Goal: Information Seeking & Learning: Find specific fact

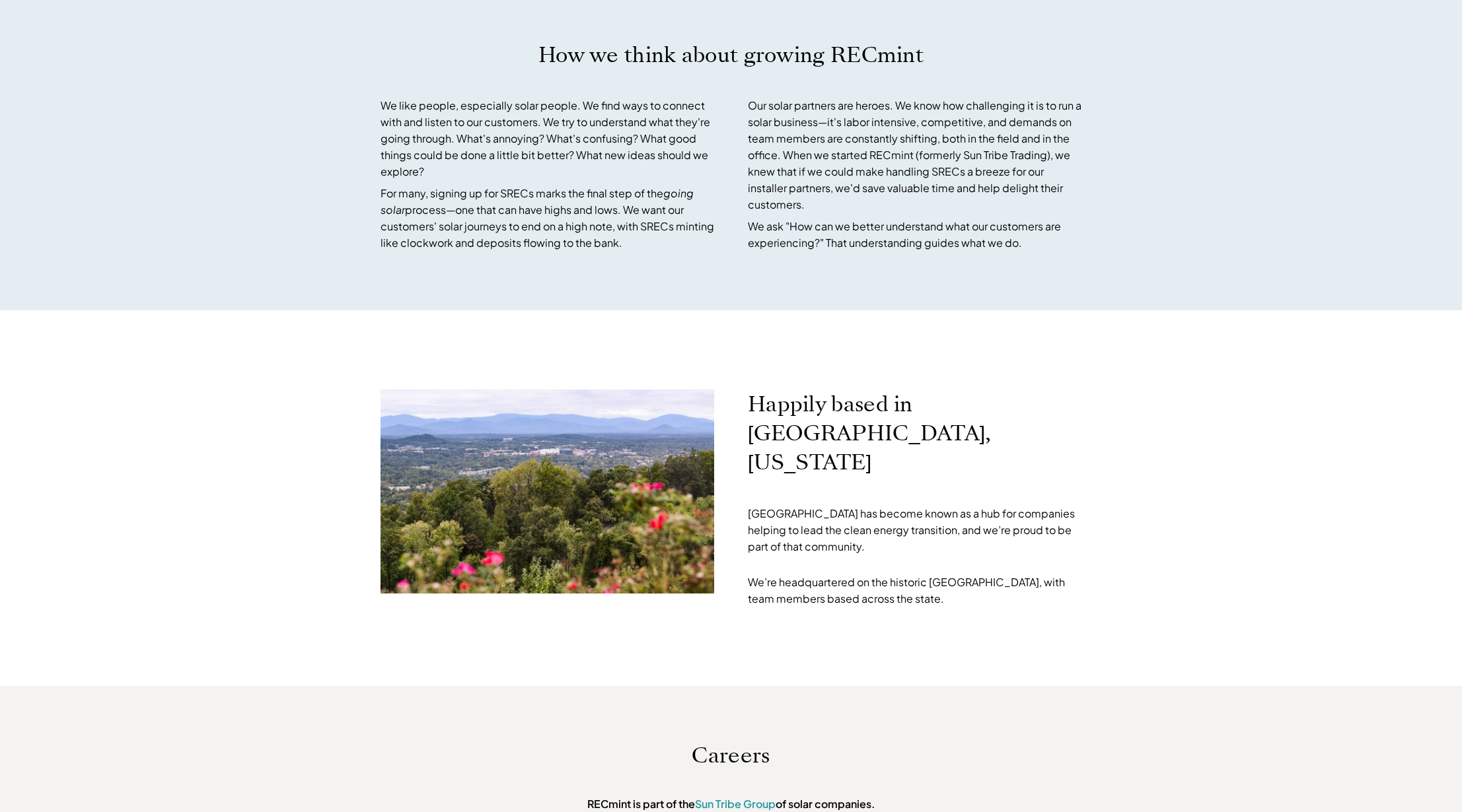
scroll to position [3788, 0]
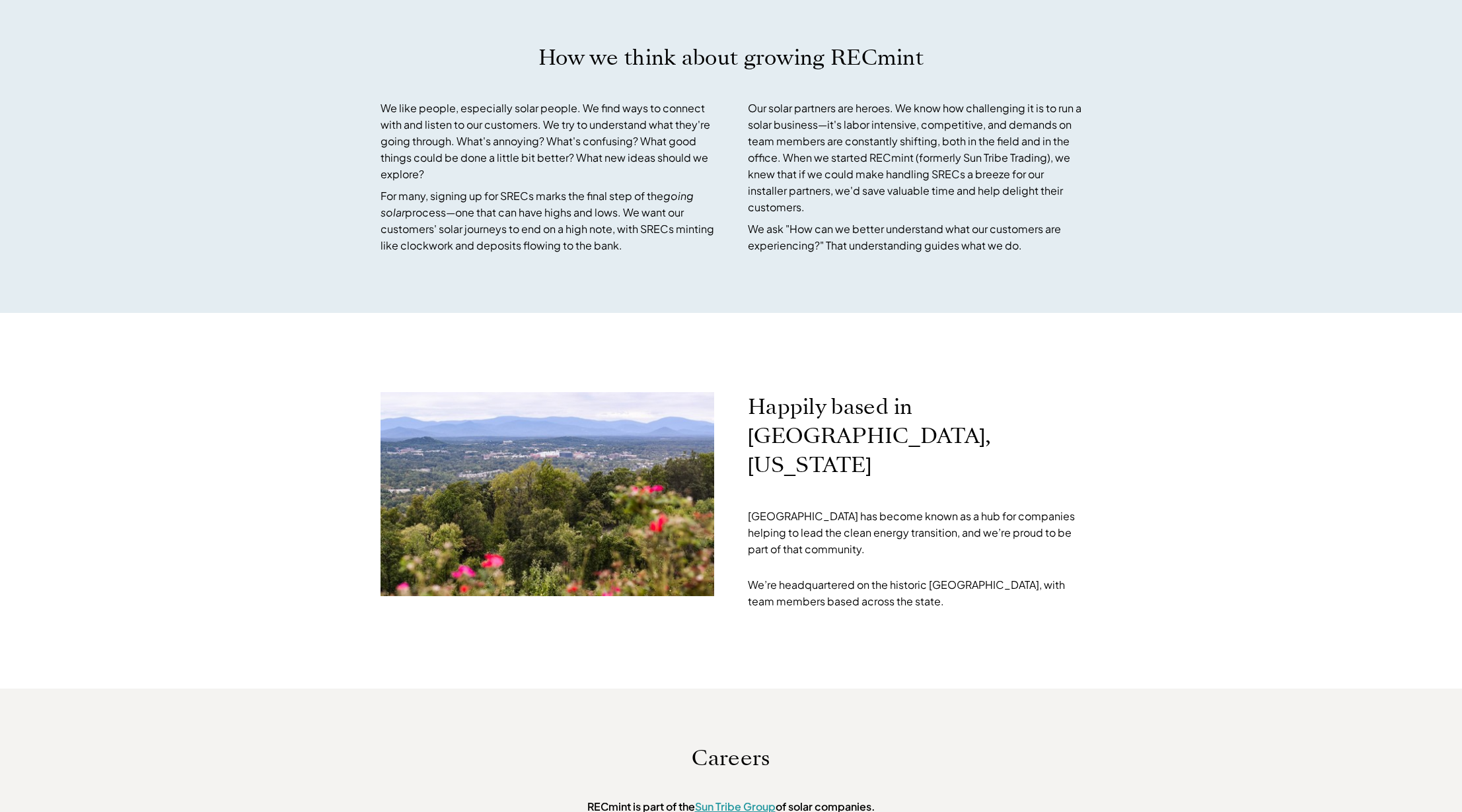
click at [743, 799] on link "Sun Tribe Group" at bounding box center [735, 806] width 80 height 14
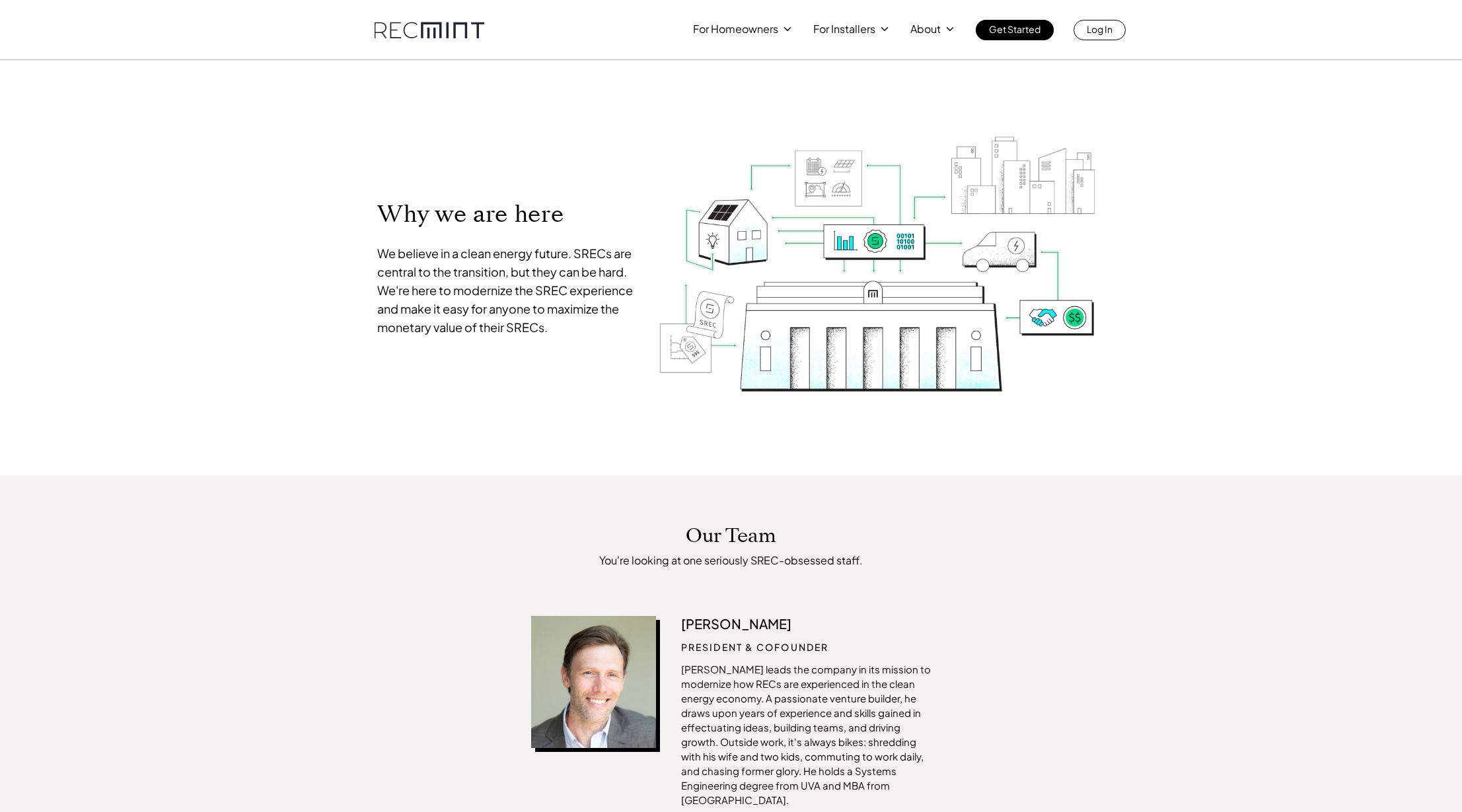
scroll to position [0, 0]
click at [841, 83] on p "SREC pricing" at bounding box center [847, 82] width 61 height 13
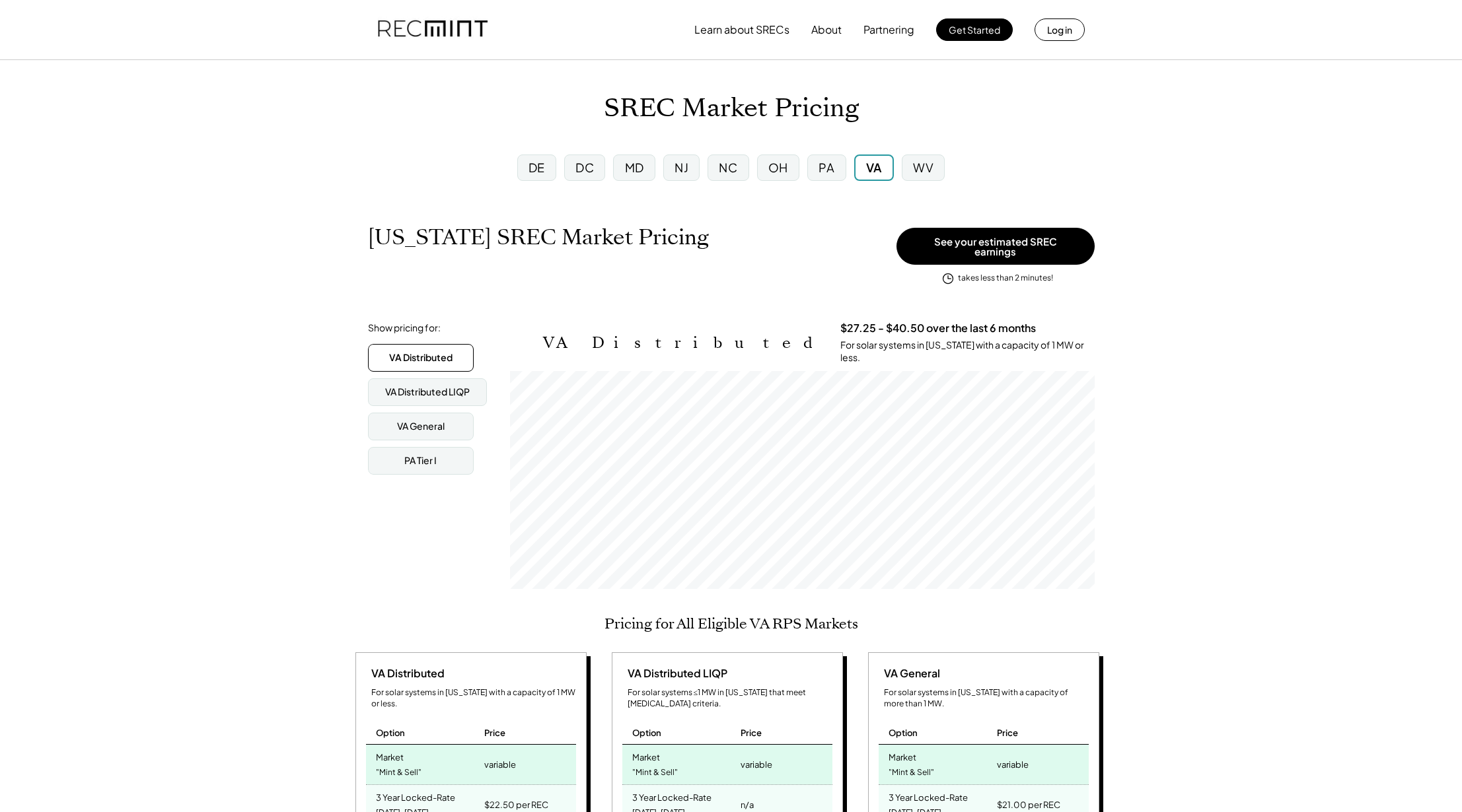
click at [823, 168] on div "PA" at bounding box center [826, 168] width 16 height 17
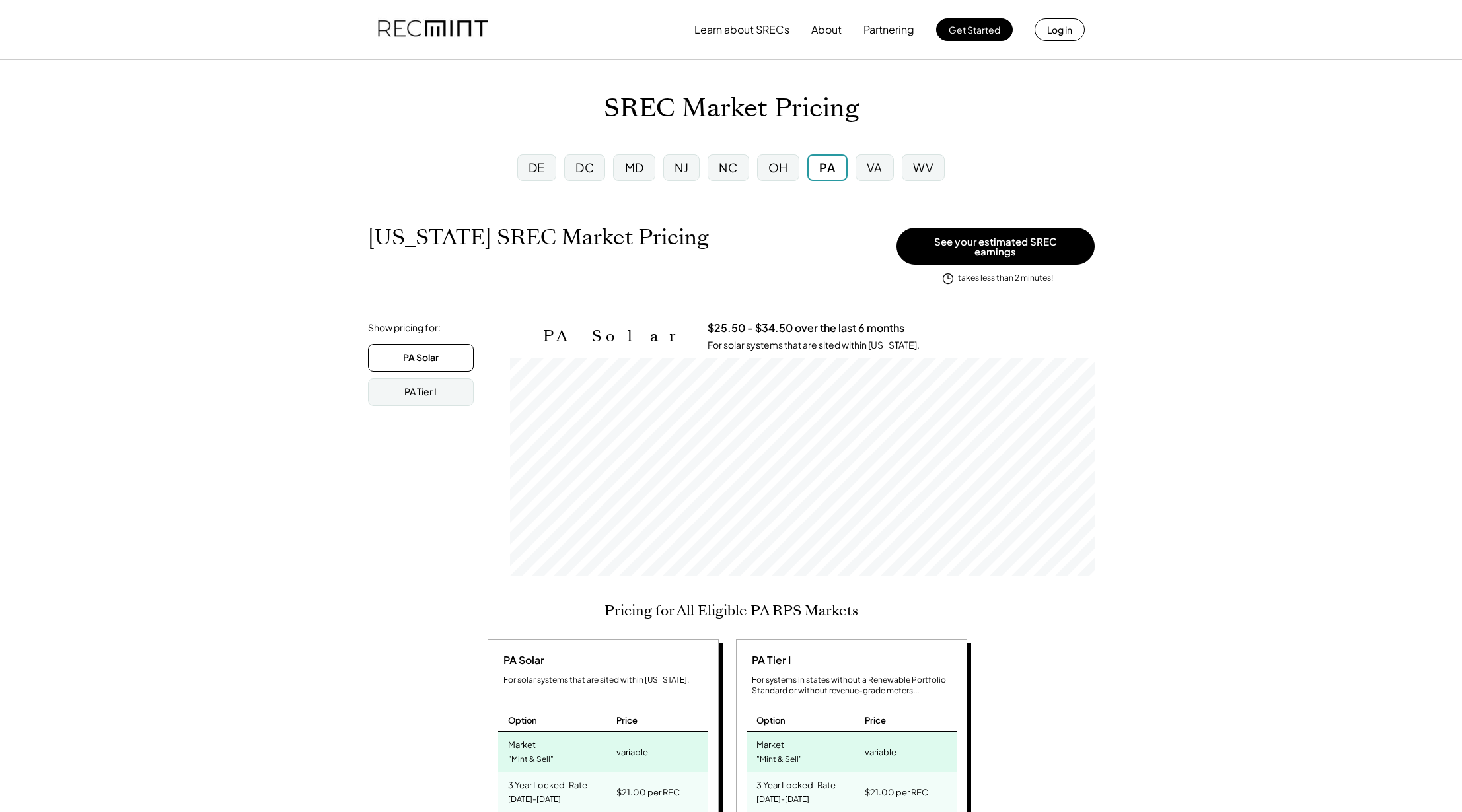
scroll to position [218, 584]
click at [871, 170] on div "VA" at bounding box center [874, 168] width 16 height 17
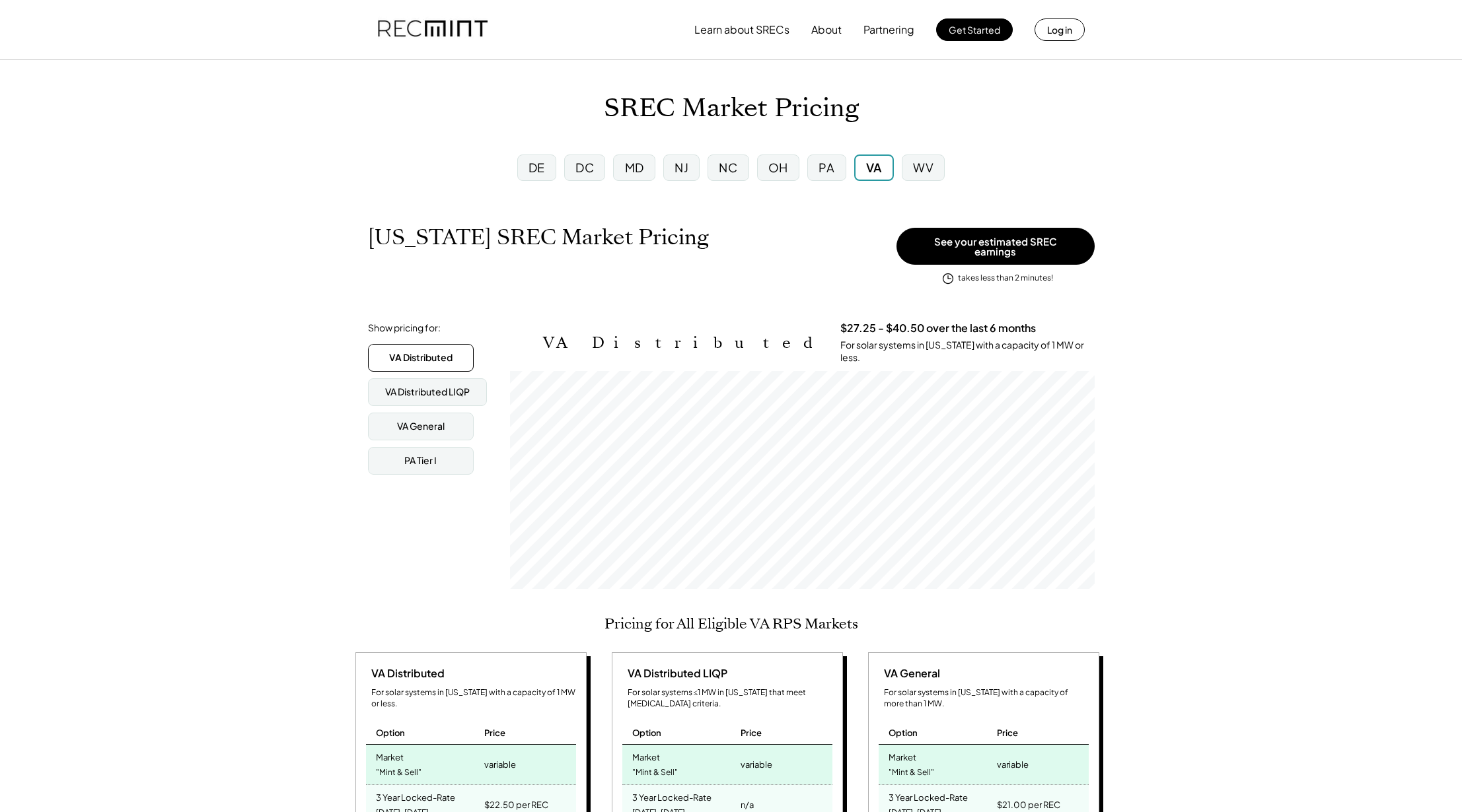
scroll to position [218, 584]
click at [922, 170] on div "WV" at bounding box center [923, 168] width 20 height 17
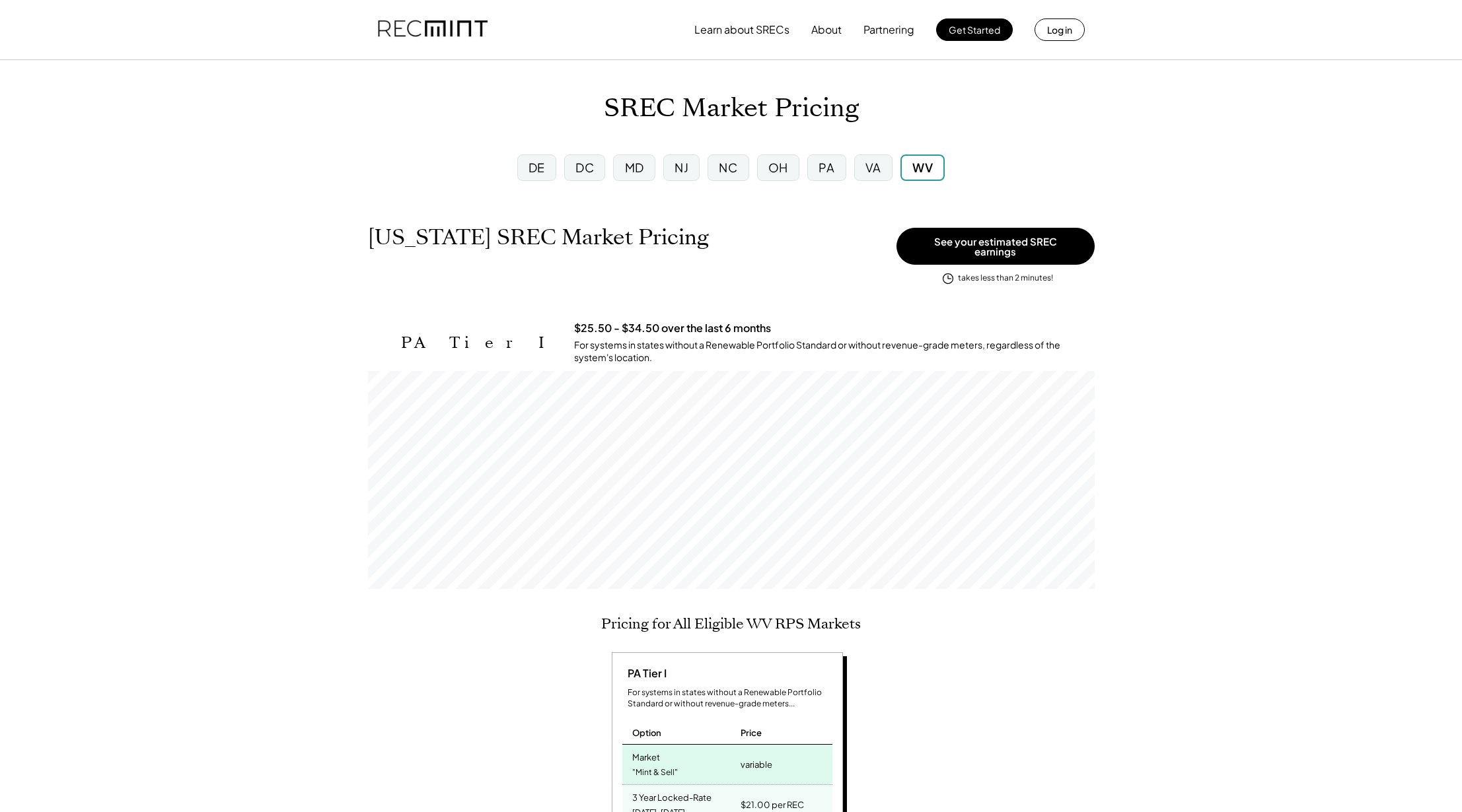
scroll to position [218, 727]
click at [542, 169] on div "DE" at bounding box center [537, 168] width 17 height 17
click at [583, 168] on div "DC" at bounding box center [586, 168] width 18 height 17
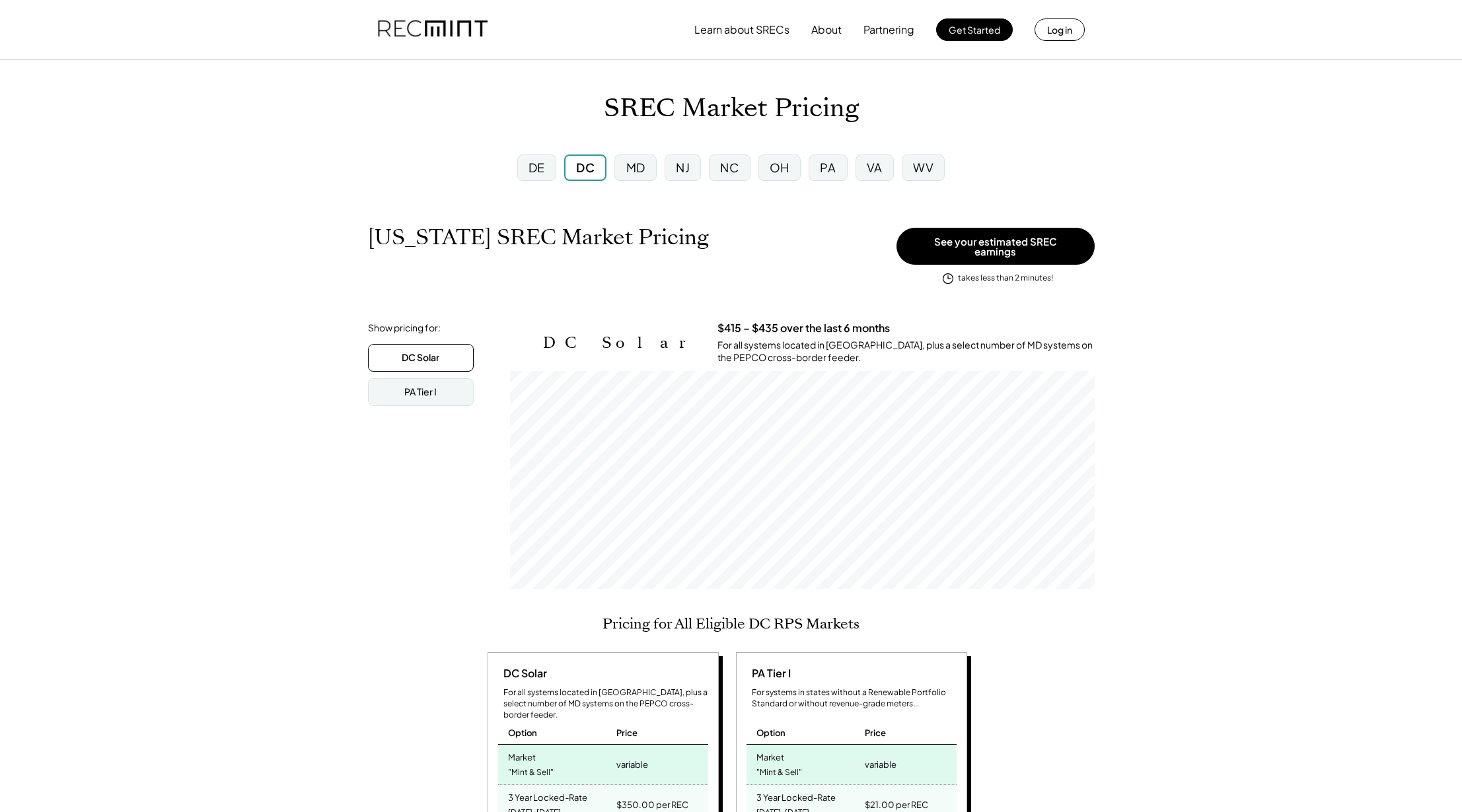
scroll to position [218, 584]
click at [538, 164] on div "DE" at bounding box center [537, 168] width 17 height 17
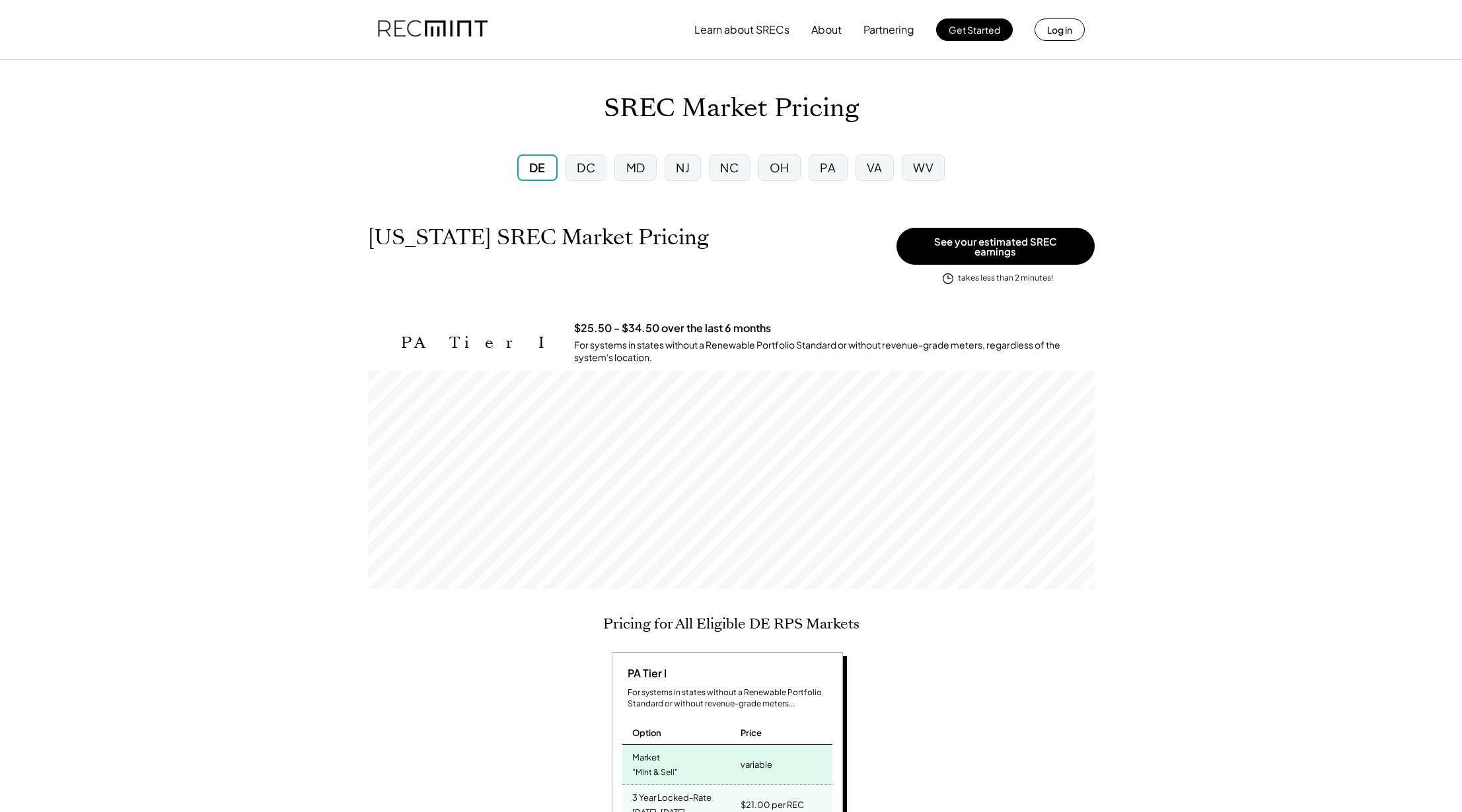
scroll to position [218, 727]
click at [637, 170] on div "MD" at bounding box center [635, 168] width 19 height 17
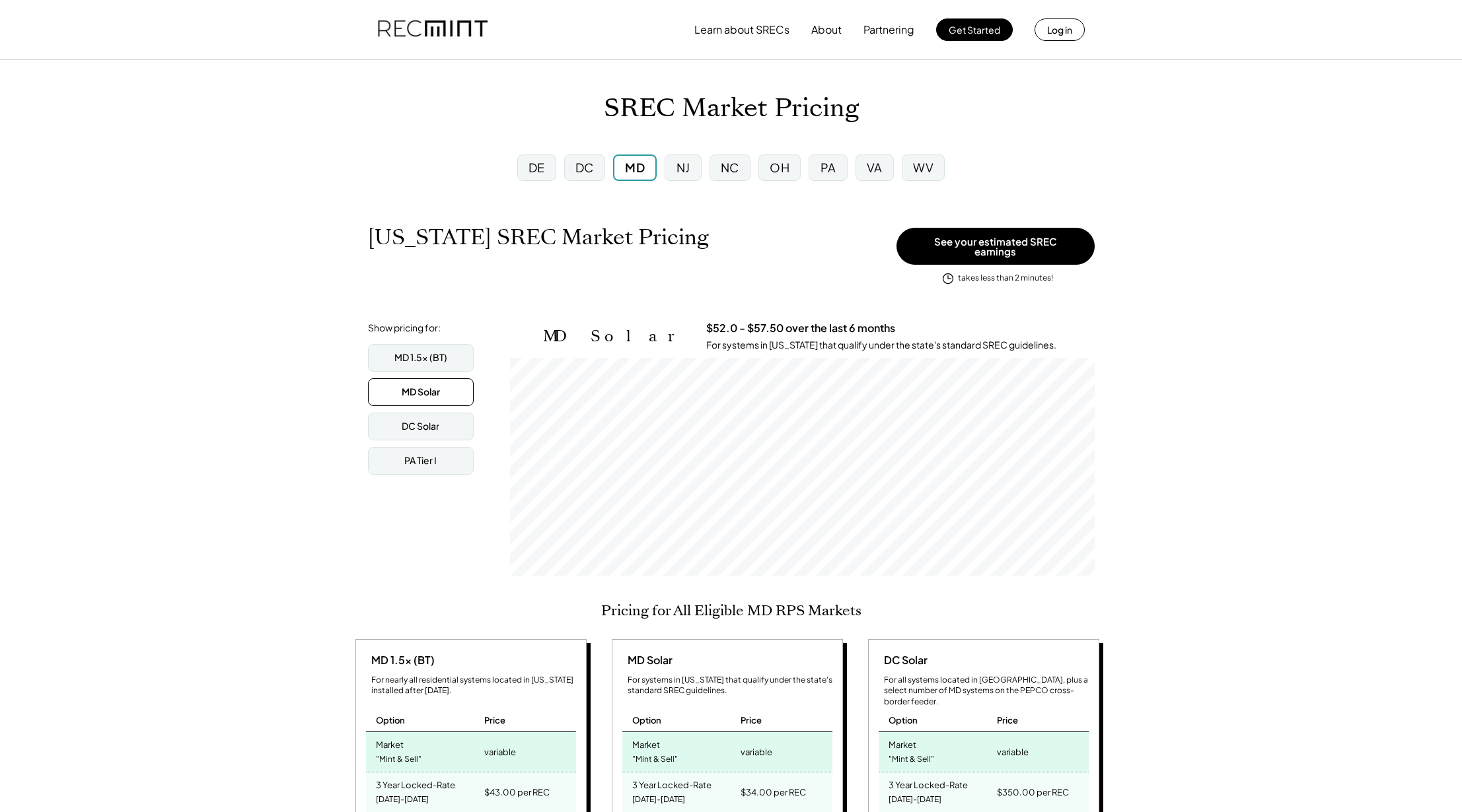
click at [683, 170] on div "NJ" at bounding box center [683, 168] width 14 height 17
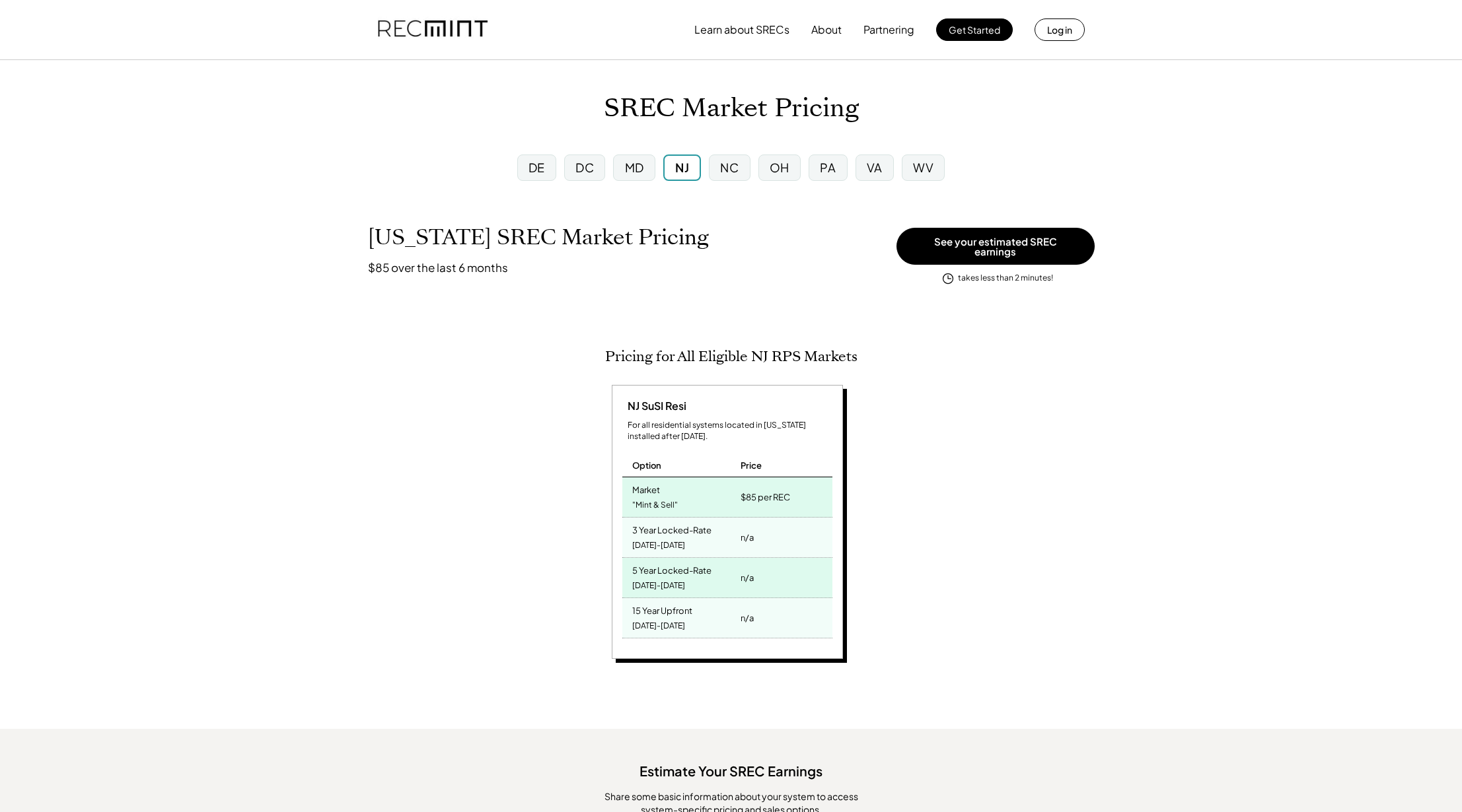
click at [733, 172] on div "NC" at bounding box center [729, 168] width 18 height 17
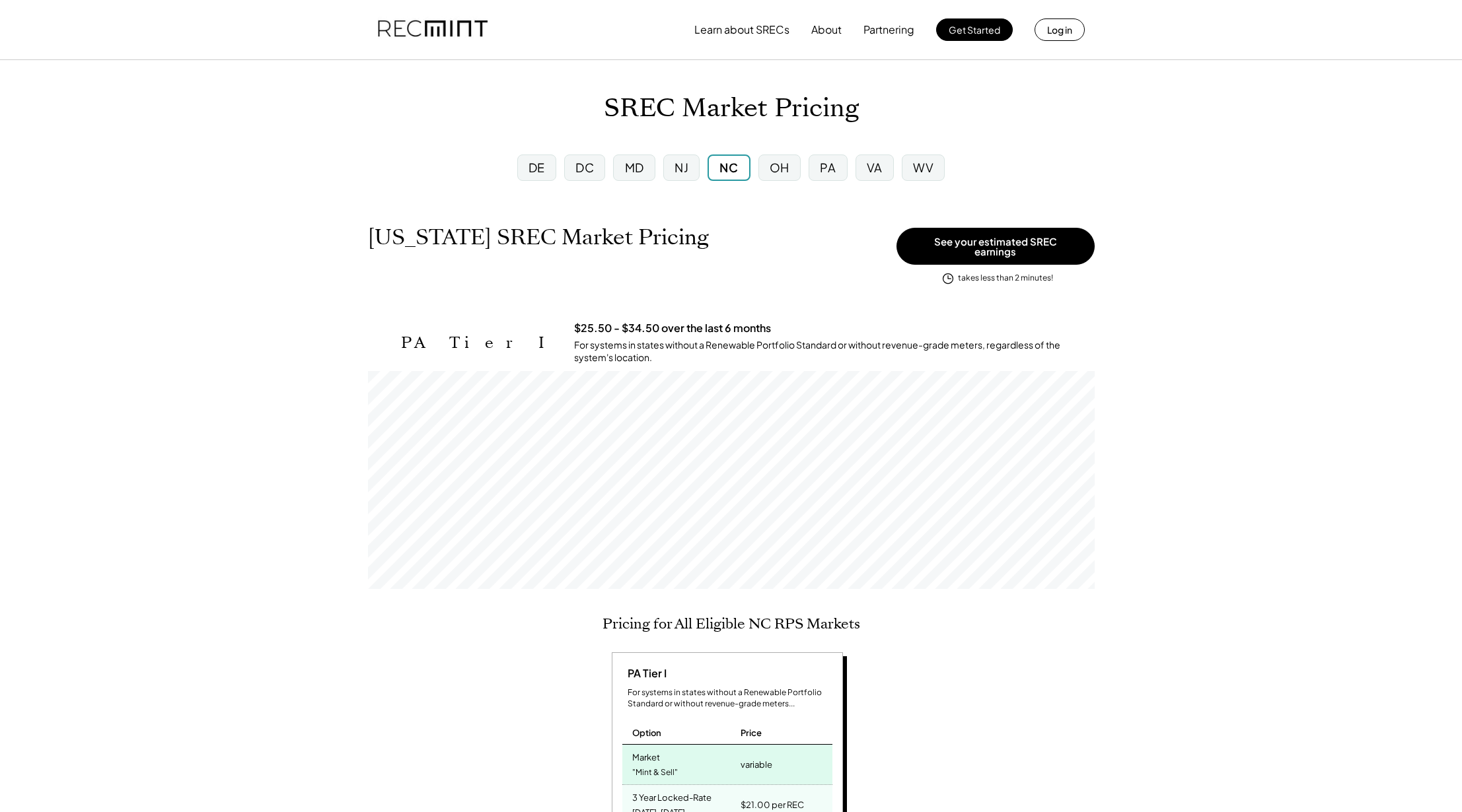
scroll to position [218, 727]
click at [790, 173] on div "OH" at bounding box center [780, 168] width 20 height 17
click at [831, 170] on div "PA" at bounding box center [827, 168] width 16 height 17
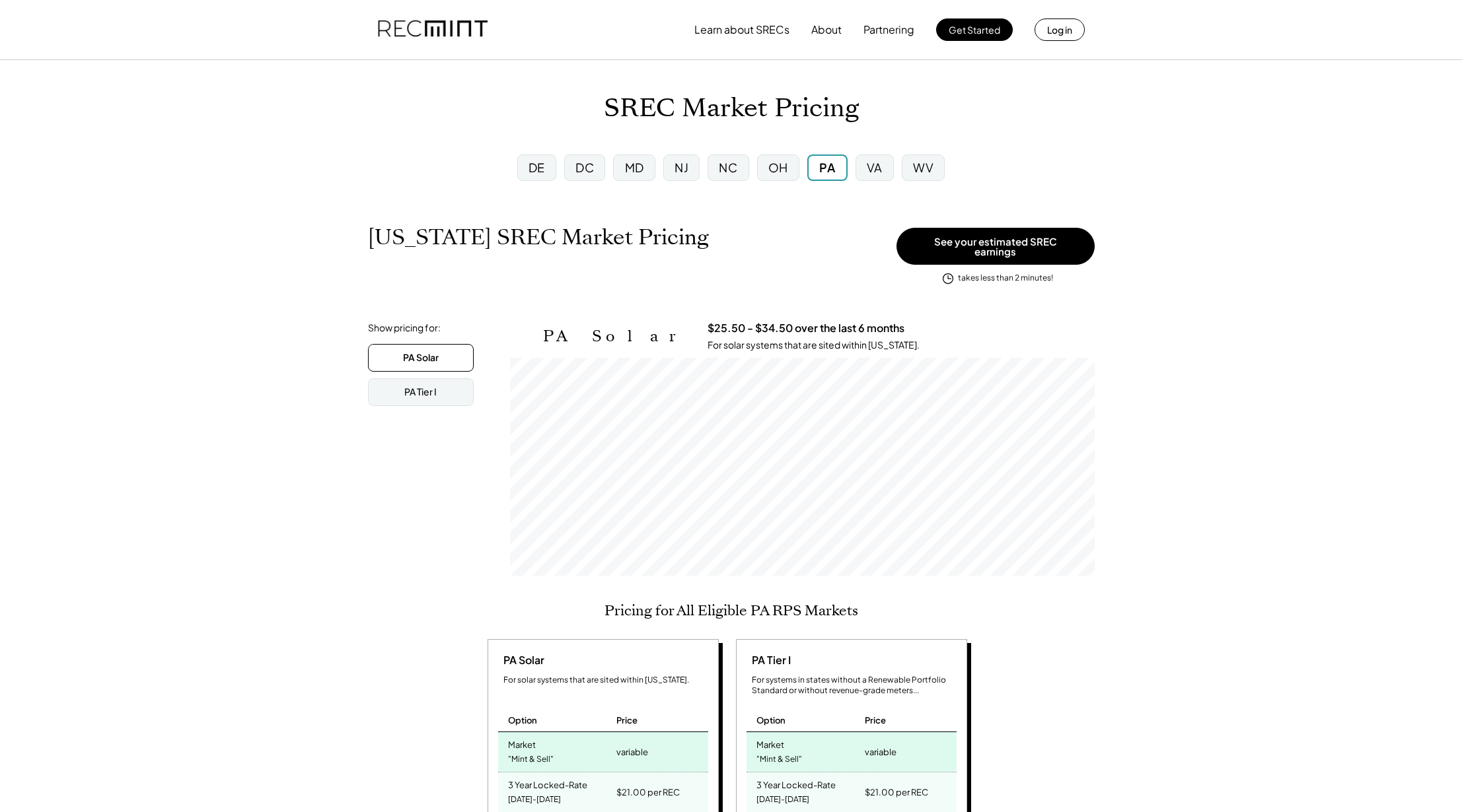
scroll to position [218, 584]
click at [879, 173] on div "VA" at bounding box center [874, 168] width 16 height 17
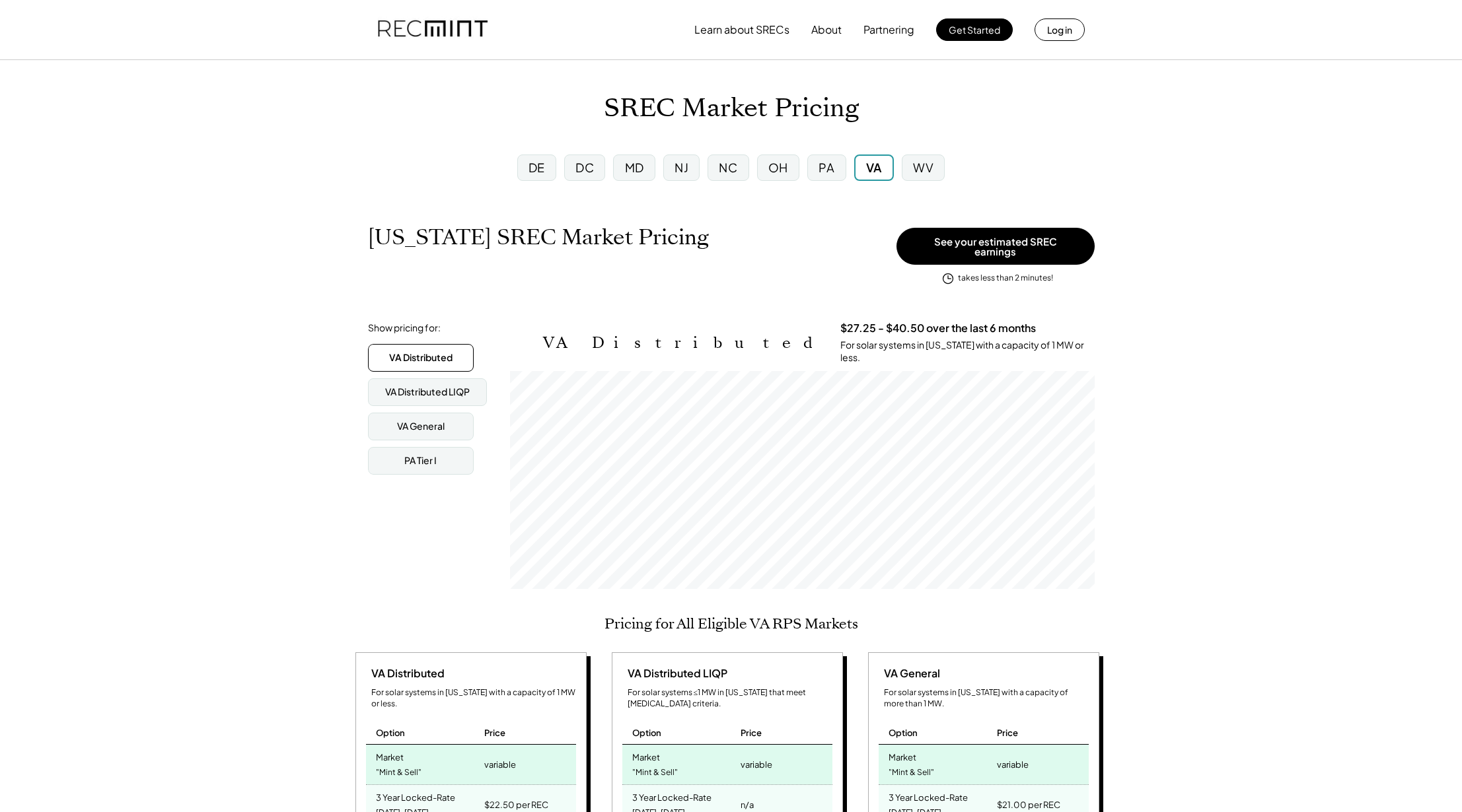
scroll to position [218, 584]
click at [926, 168] on div "WV" at bounding box center [923, 168] width 20 height 17
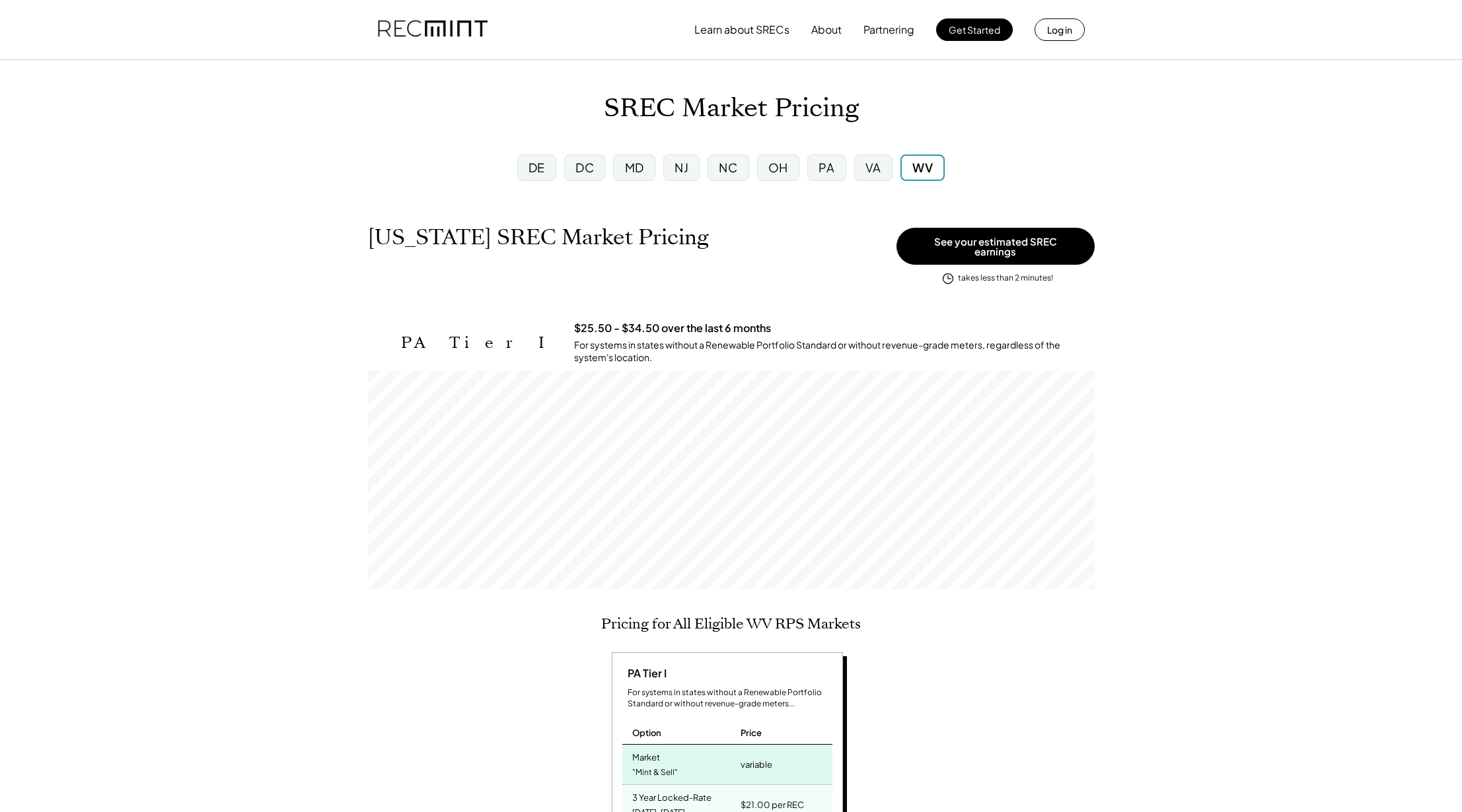
scroll to position [218, 727]
